Goal: Check status: Check status

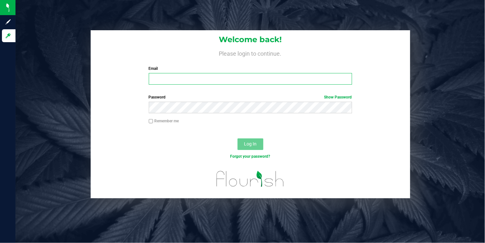
type input "townshipvalley@gmail.com"
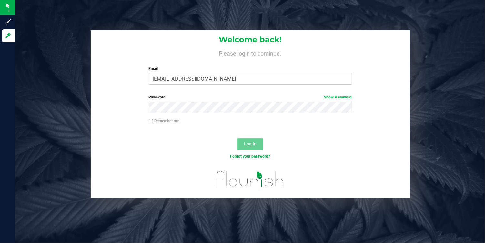
click at [254, 143] on span "Log In" at bounding box center [250, 144] width 13 height 5
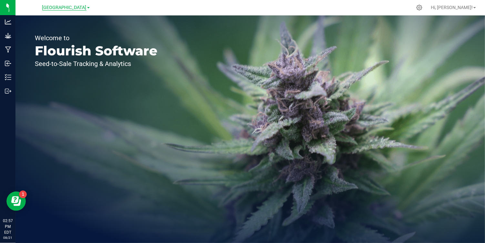
click at [85, 7] on span "Township Valley Farm" at bounding box center [64, 8] width 44 height 6
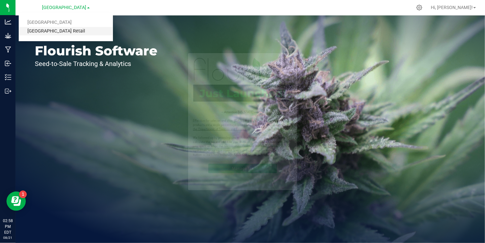
click at [67, 29] on link "[GEOGRAPHIC_DATA] Retail" at bounding box center [66, 31] width 94 height 9
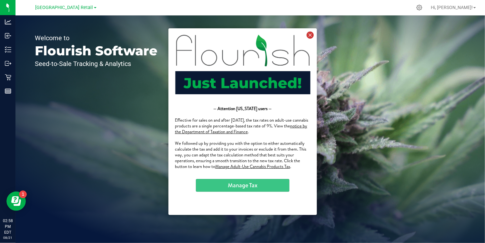
click at [311, 35] on icon at bounding box center [309, 34] width 7 height 7
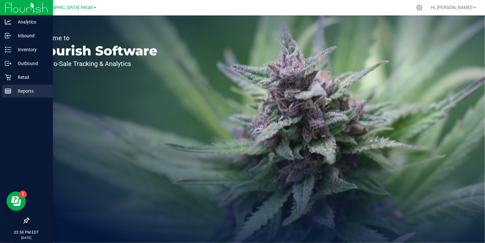
click at [10, 90] on icon at bounding box center [8, 91] width 6 height 6
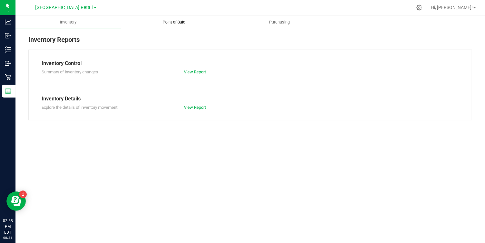
click at [172, 24] on span "Point of Sale" at bounding box center [174, 22] width 40 height 6
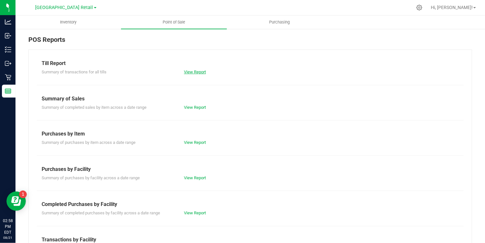
click at [189, 72] on link "View Report" at bounding box center [195, 72] width 22 height 5
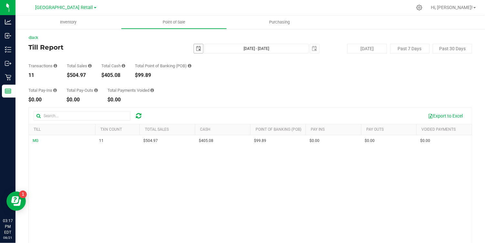
click at [196, 46] on span "select" at bounding box center [198, 48] width 5 height 5
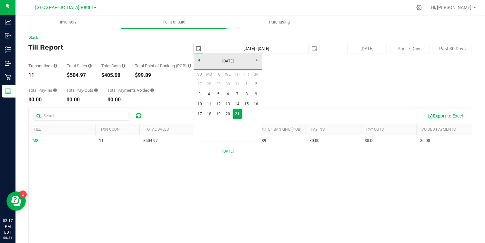
scroll to position [0, 16]
click at [199, 114] on link "17" at bounding box center [199, 114] width 9 height 10
type input "2025-08-17"
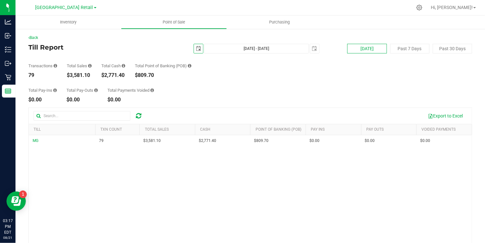
click at [374, 50] on button "[DATE]" at bounding box center [366, 49] width 39 height 10
type input "[DATE] - [DATE]"
